Goal: Find specific page/section: Locate a particular part of the current website

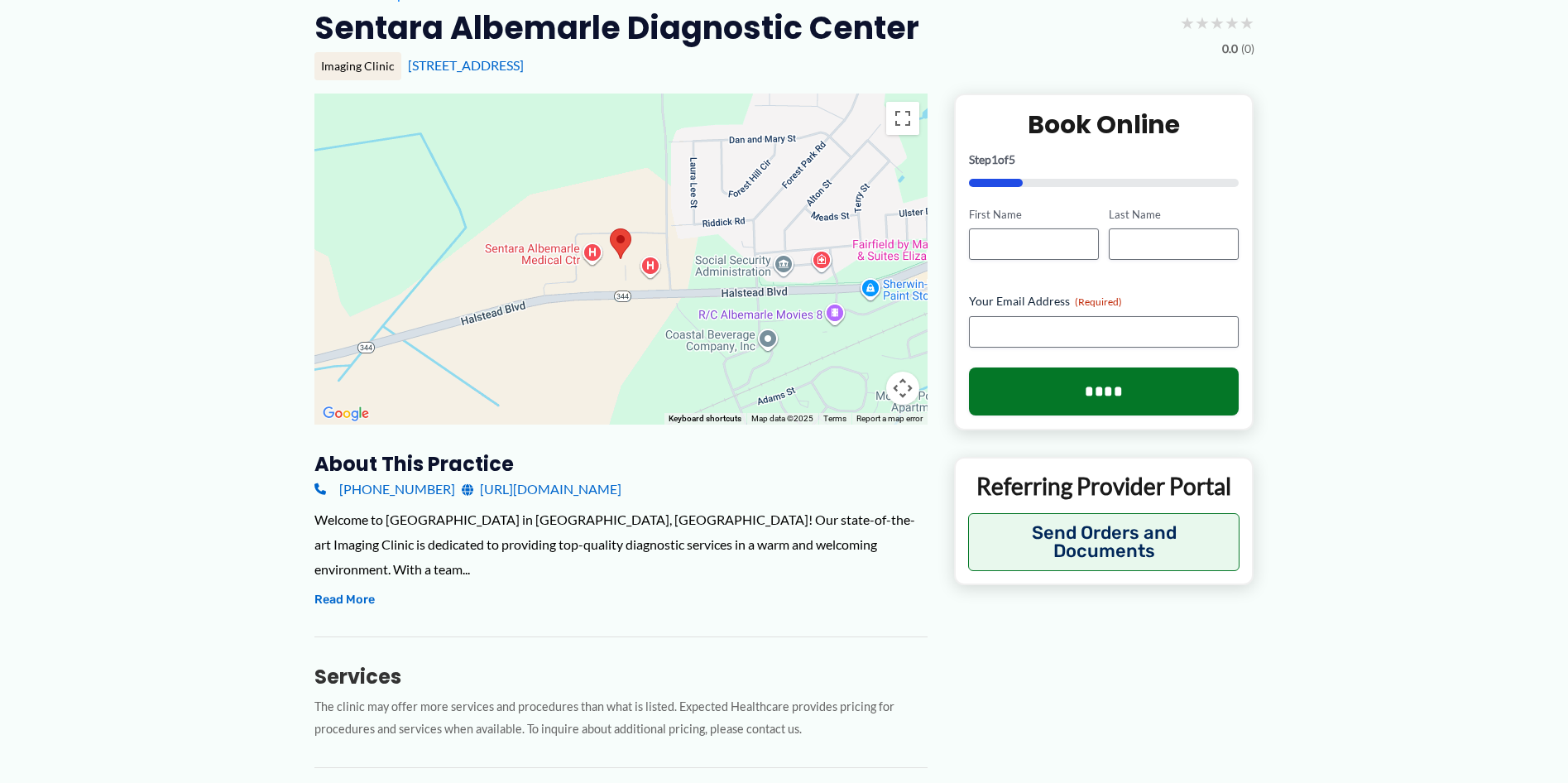
scroll to position [414, 0]
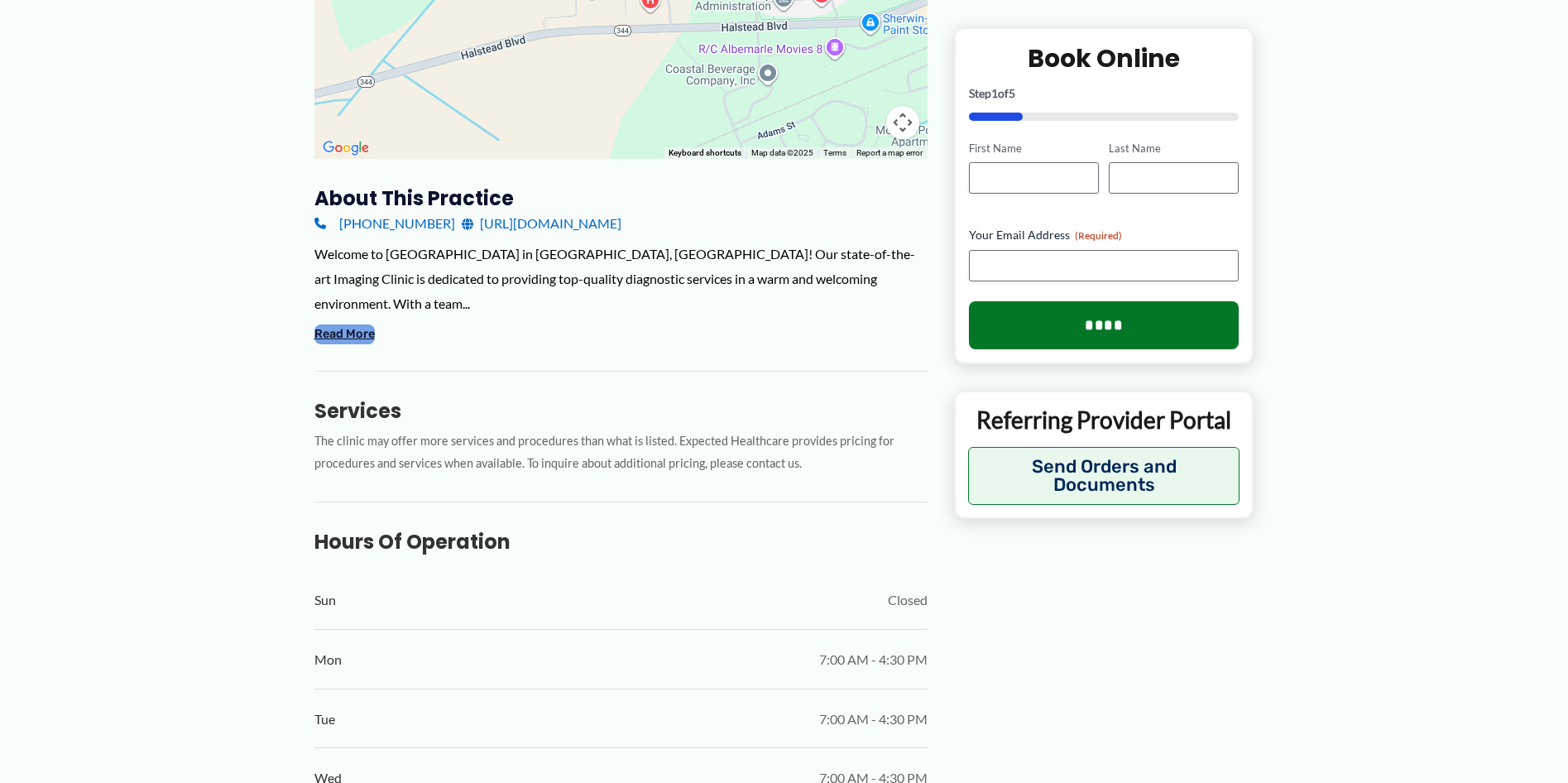
click at [337, 340] on button "Read More" at bounding box center [344, 335] width 60 height 20
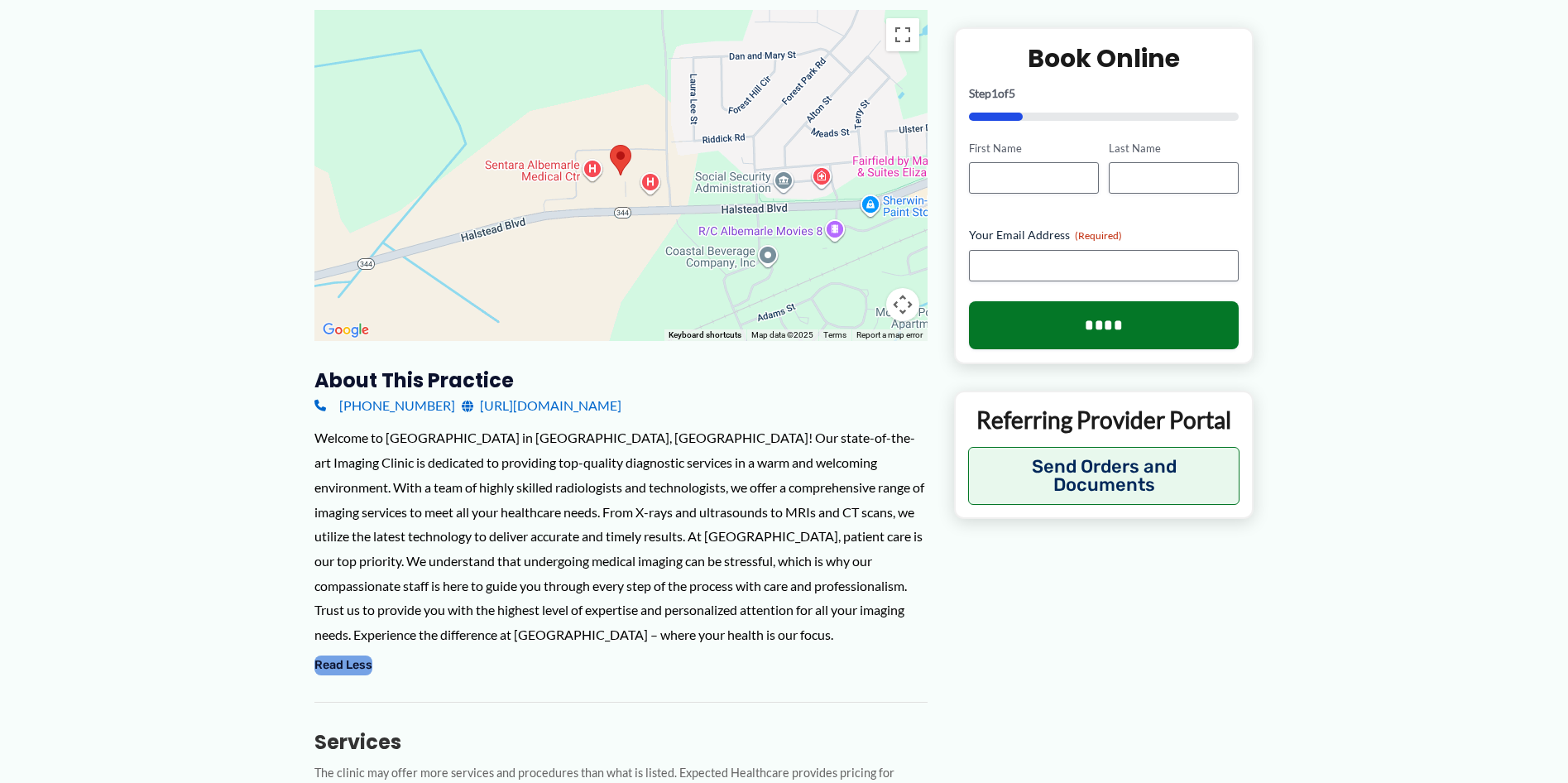
scroll to position [248, 0]
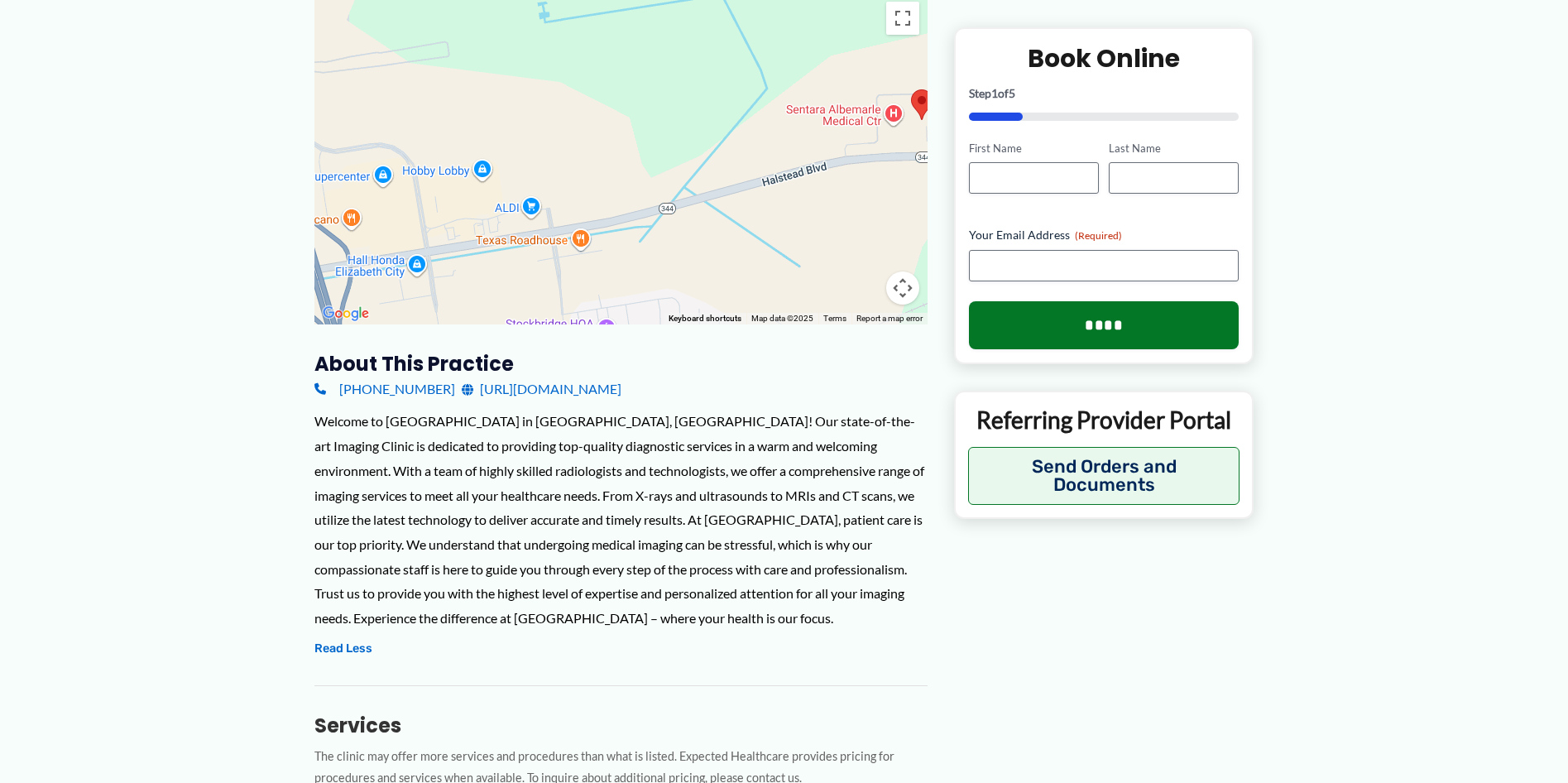
drag, startPoint x: 514, startPoint y: 274, endPoint x: 827, endPoint y: 232, distance: 315.8
click at [827, 232] on div at bounding box center [621, 159] width 613 height 331
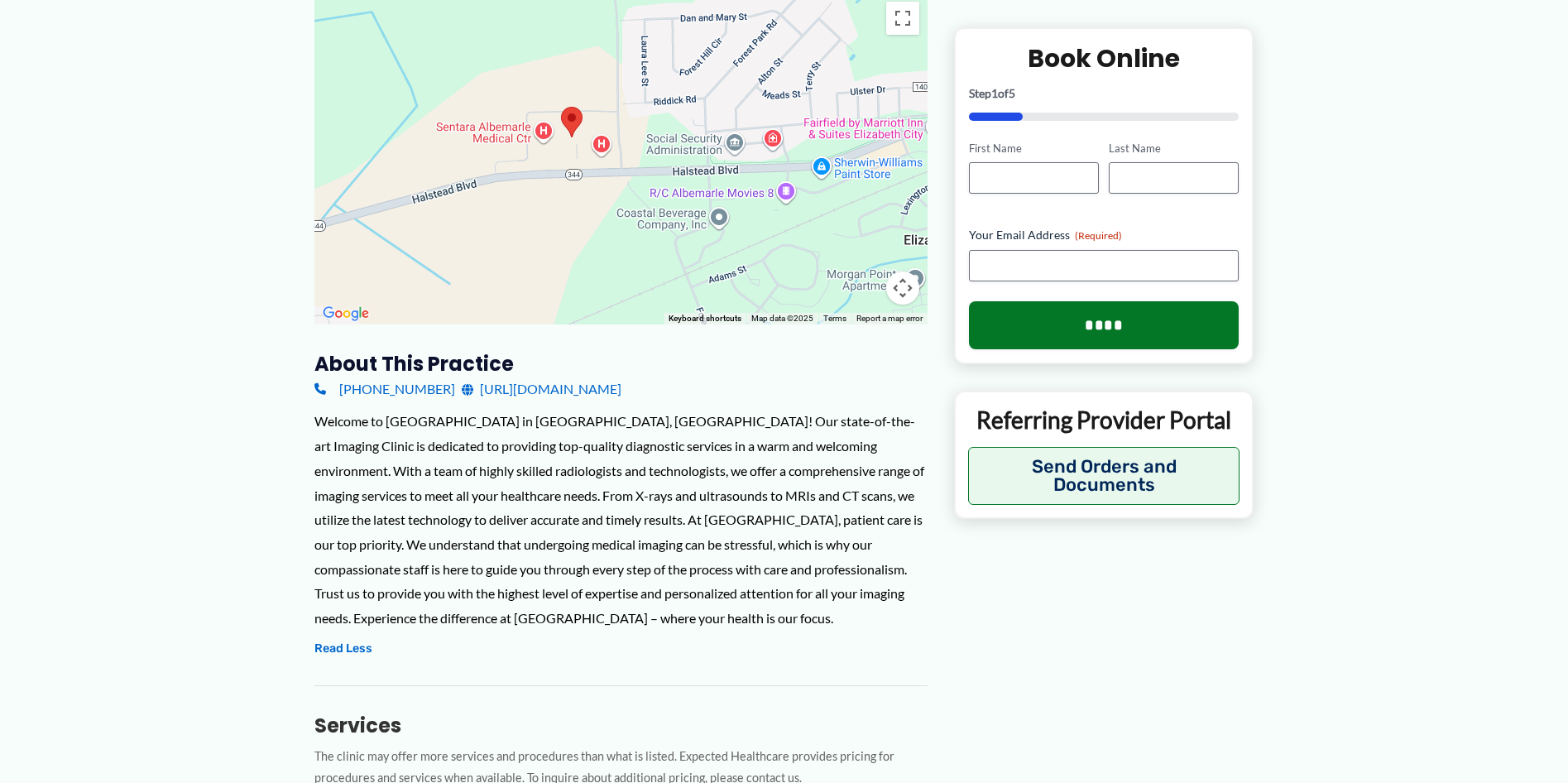
drag, startPoint x: 868, startPoint y: 211, endPoint x: 511, endPoint y: 232, distance: 357.6
click at [511, 232] on div at bounding box center [621, 159] width 613 height 331
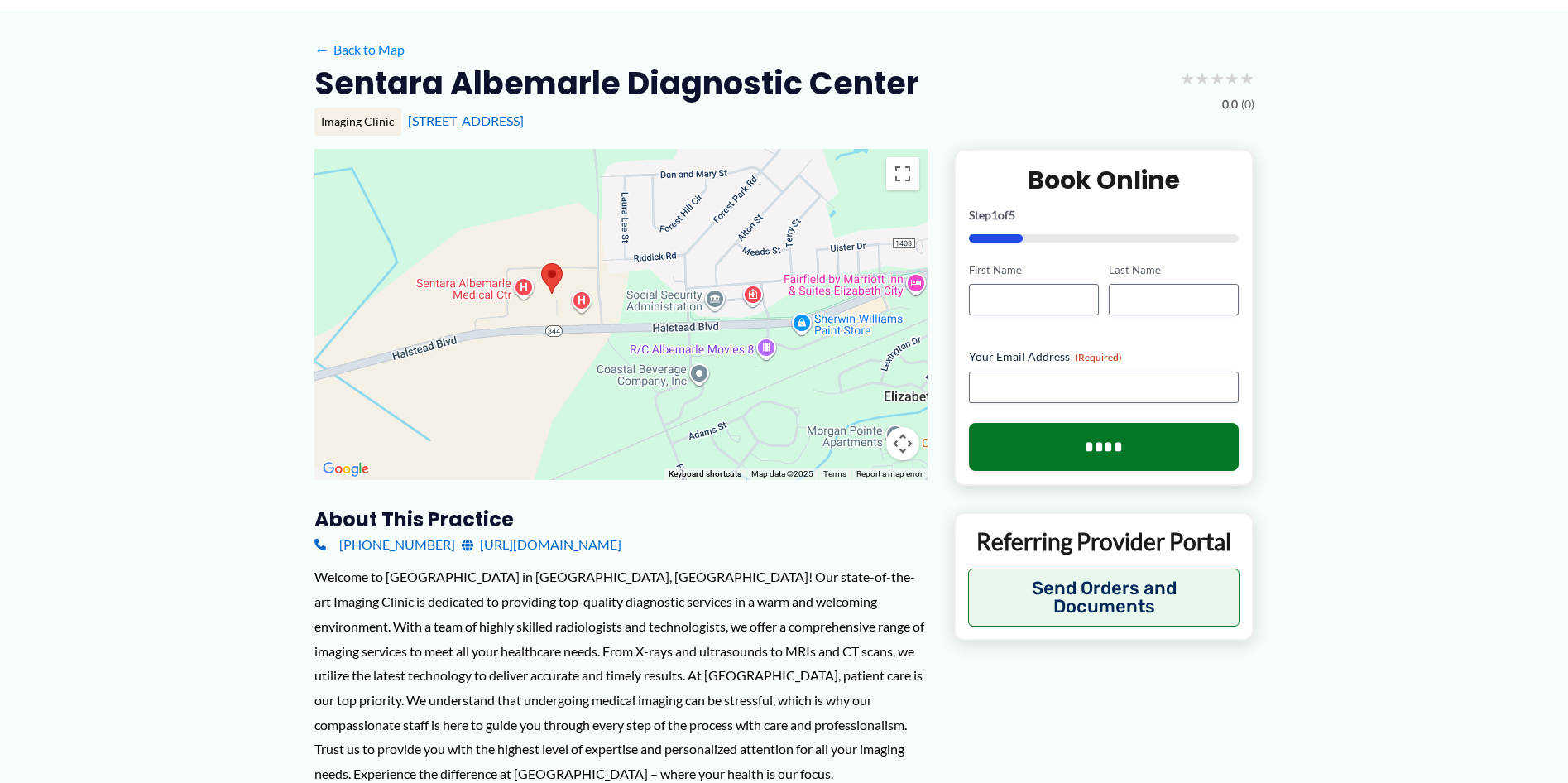
scroll to position [83, 0]
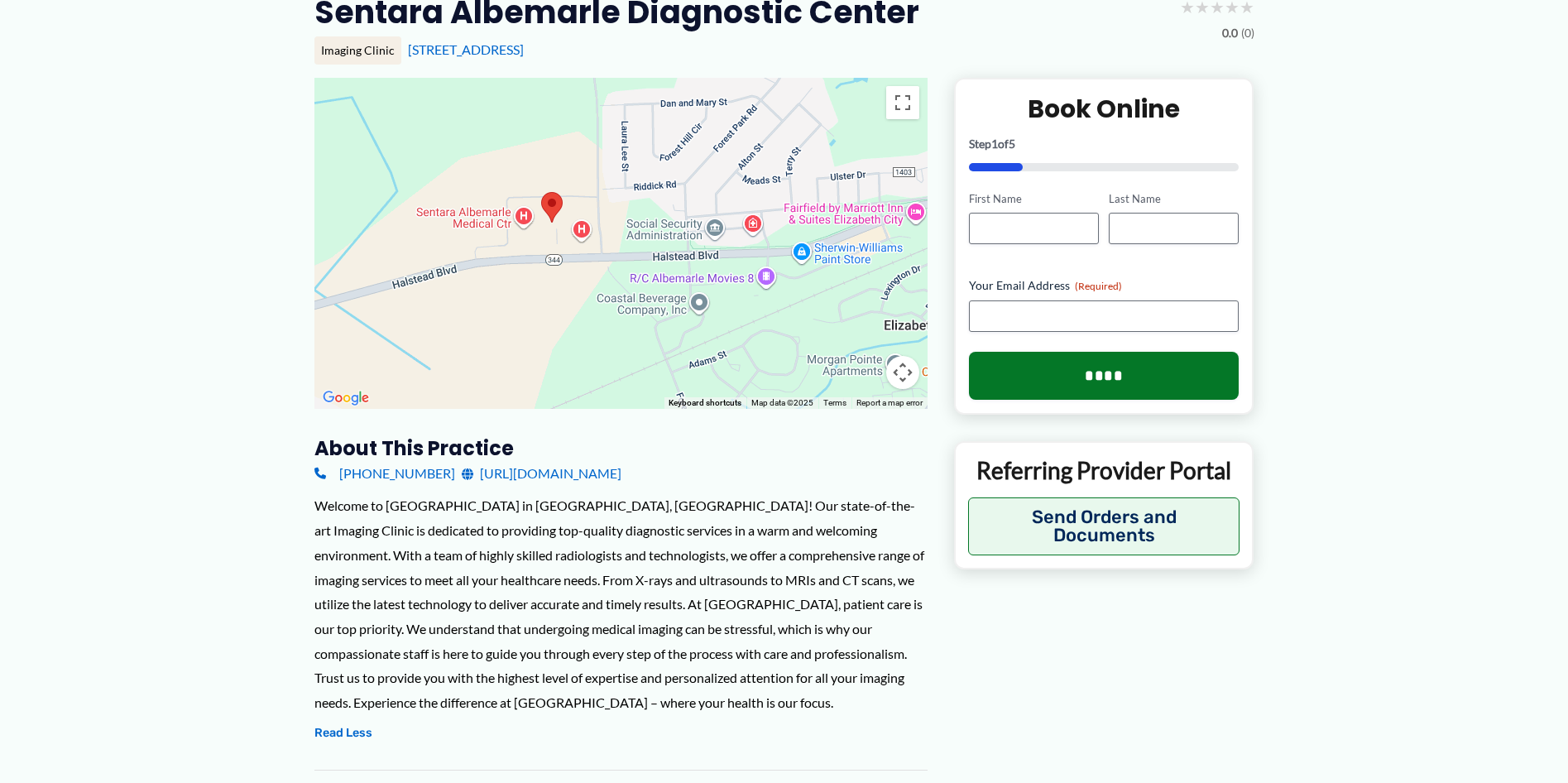
scroll to position [166, 0]
